Goal: Find specific page/section: Find specific page/section

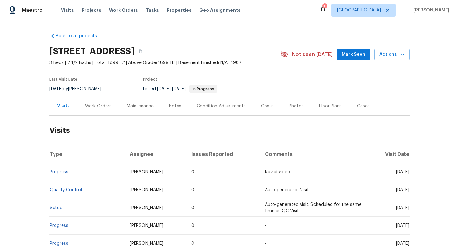
click at [99, 106] on div "Work Orders" at bounding box center [98, 106] width 26 height 6
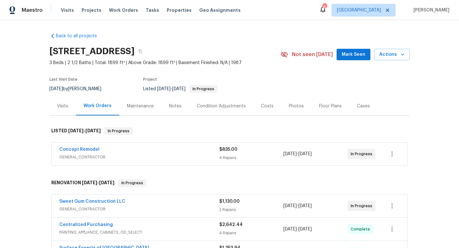
click at [135, 153] on div "Concept Remodel" at bounding box center [139, 150] width 160 height 8
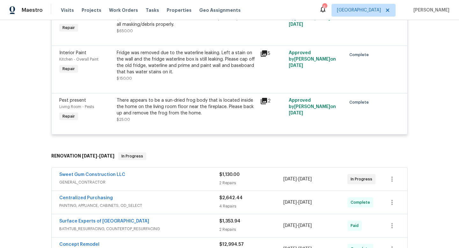
scroll to position [226, 0]
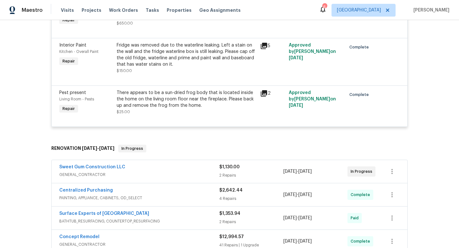
click at [153, 168] on div "Sweet Gum Construction LLC" at bounding box center [139, 168] width 160 height 8
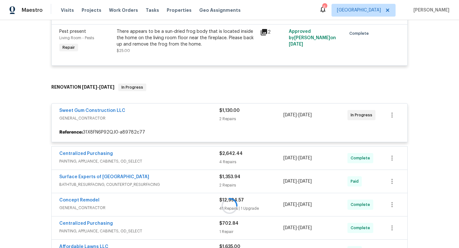
scroll to position [294, 0]
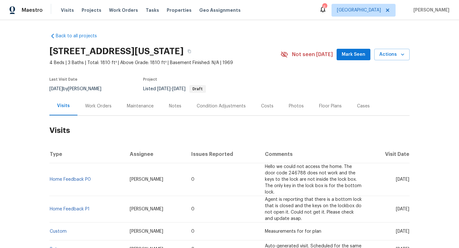
click at [93, 107] on div "Work Orders" at bounding box center [98, 106] width 26 height 6
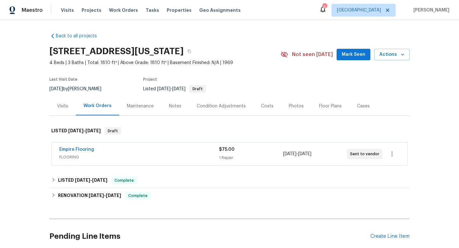
click at [138, 152] on div "Empire Flooring" at bounding box center [139, 150] width 160 height 8
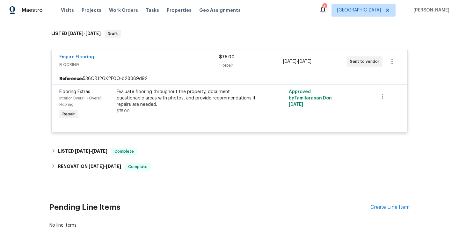
scroll to position [97, 0]
